Goal: Information Seeking & Learning: Learn about a topic

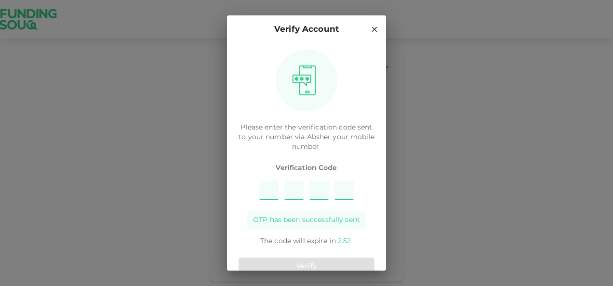
type input "8"
type input "7"
type input "9"
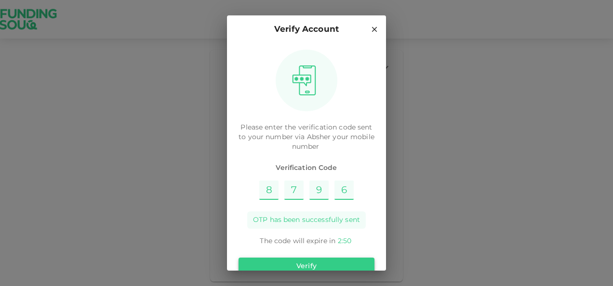
type input "6"
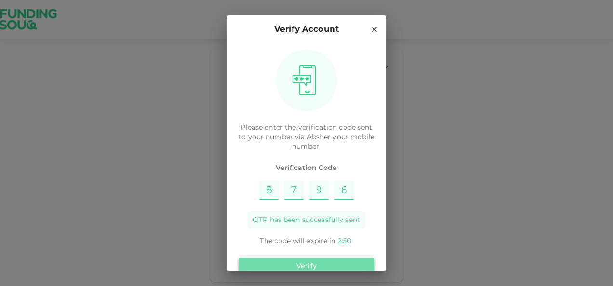
click at [339, 263] on button "Verify" at bounding box center [306, 266] width 136 height 17
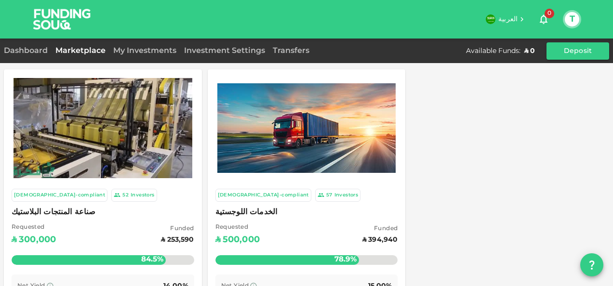
click at [118, 127] on img at bounding box center [102, 128] width 179 height 100
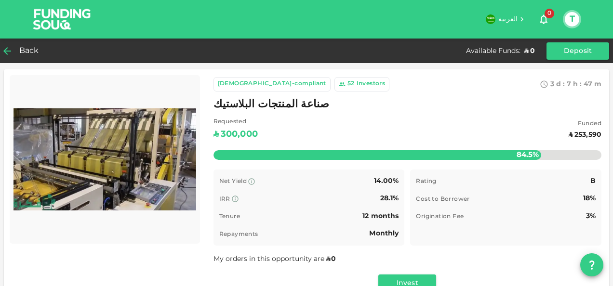
click at [21, 51] on span "Back" at bounding box center [29, 50] width 20 height 13
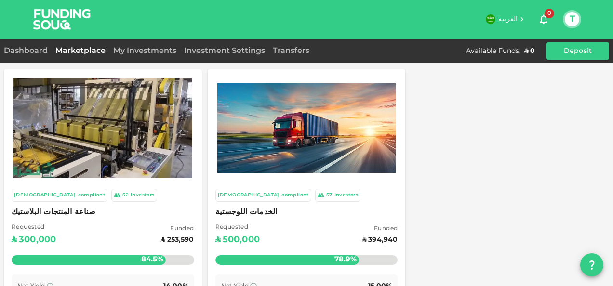
click at [352, 136] on img at bounding box center [306, 127] width 179 height 89
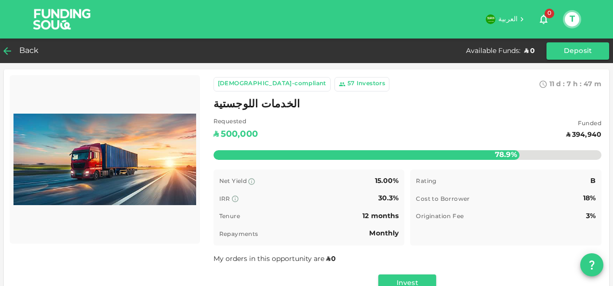
click at [20, 47] on span "Back" at bounding box center [29, 50] width 20 height 13
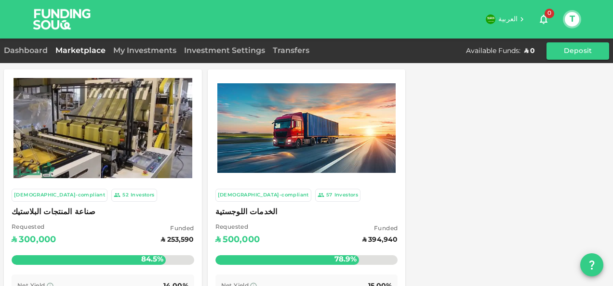
click at [92, 141] on img at bounding box center [102, 128] width 179 height 100
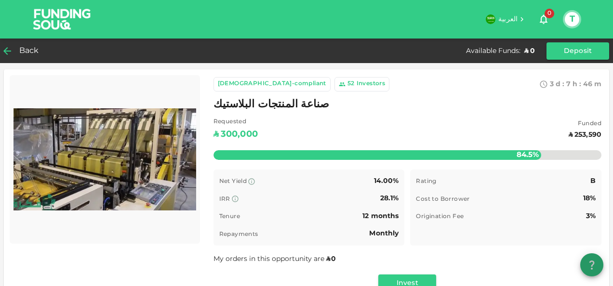
click at [596, 265] on icon "question" at bounding box center [592, 265] width 12 height 12
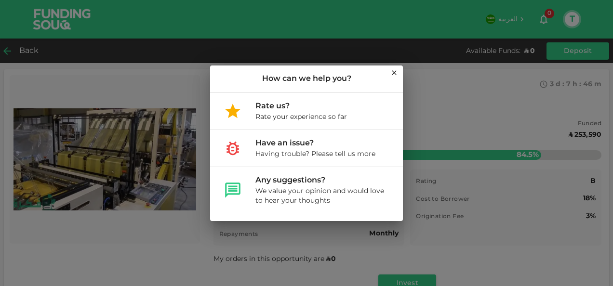
drag, startPoint x: 610, startPoint y: 73, endPoint x: 609, endPoint y: 79, distance: 5.9
click at [609, 79] on div "How can we help you? Rate us? Rate your experience so far Have an issue? Having…" at bounding box center [306, 143] width 613 height 286
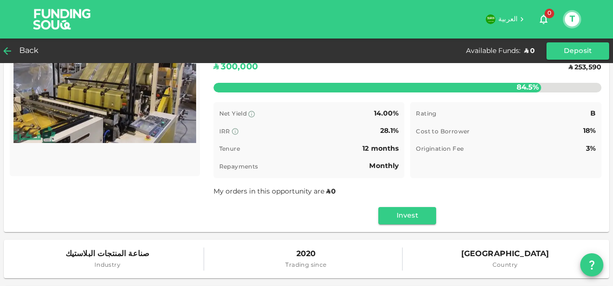
scroll to position [52, 0]
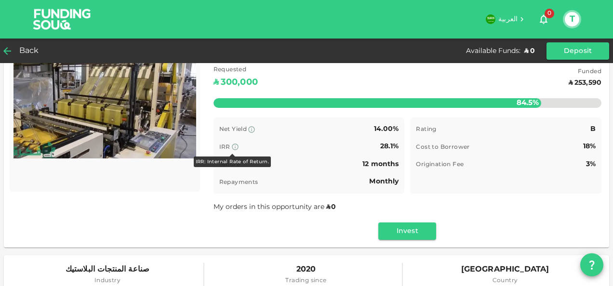
click at [232, 147] on icon at bounding box center [235, 147] width 6 height 6
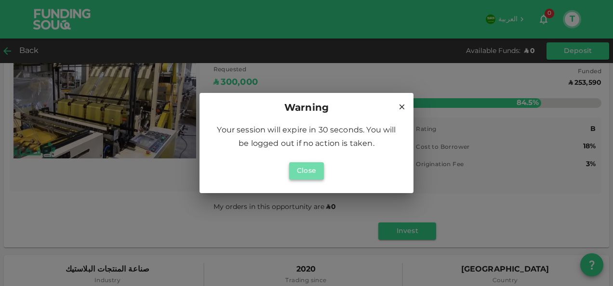
click at [316, 169] on button "Close" at bounding box center [306, 170] width 35 height 17
